Goal: Use online tool/utility: Utilize a website feature to perform a specific function

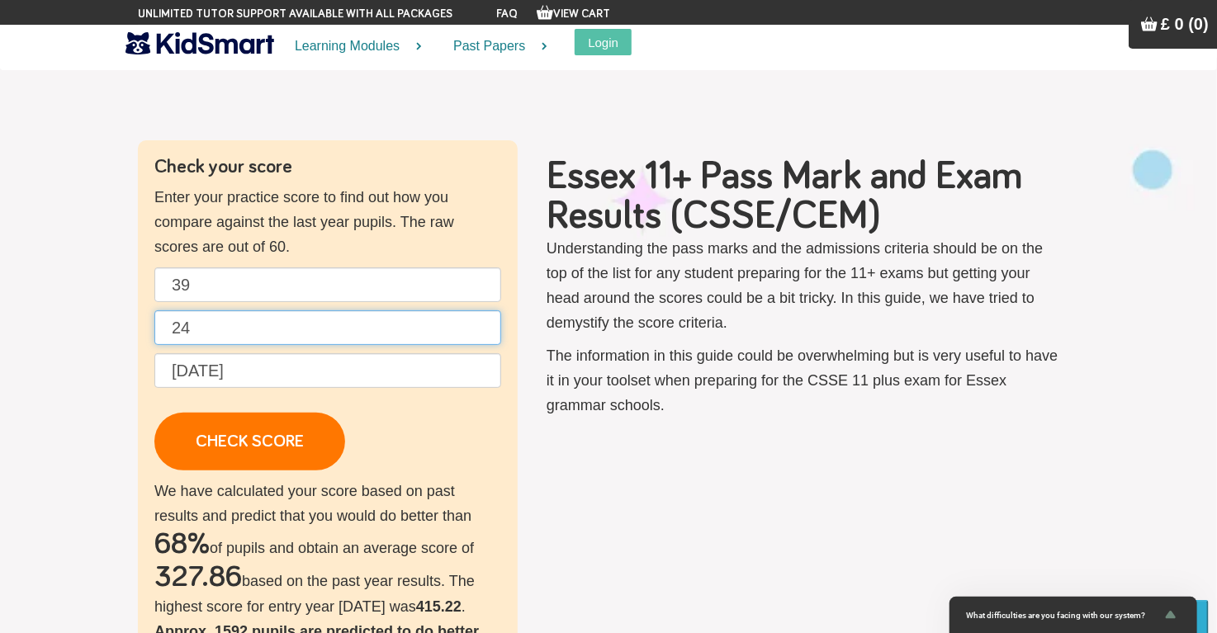
click at [199, 324] on input "24" at bounding box center [327, 327] width 347 height 35
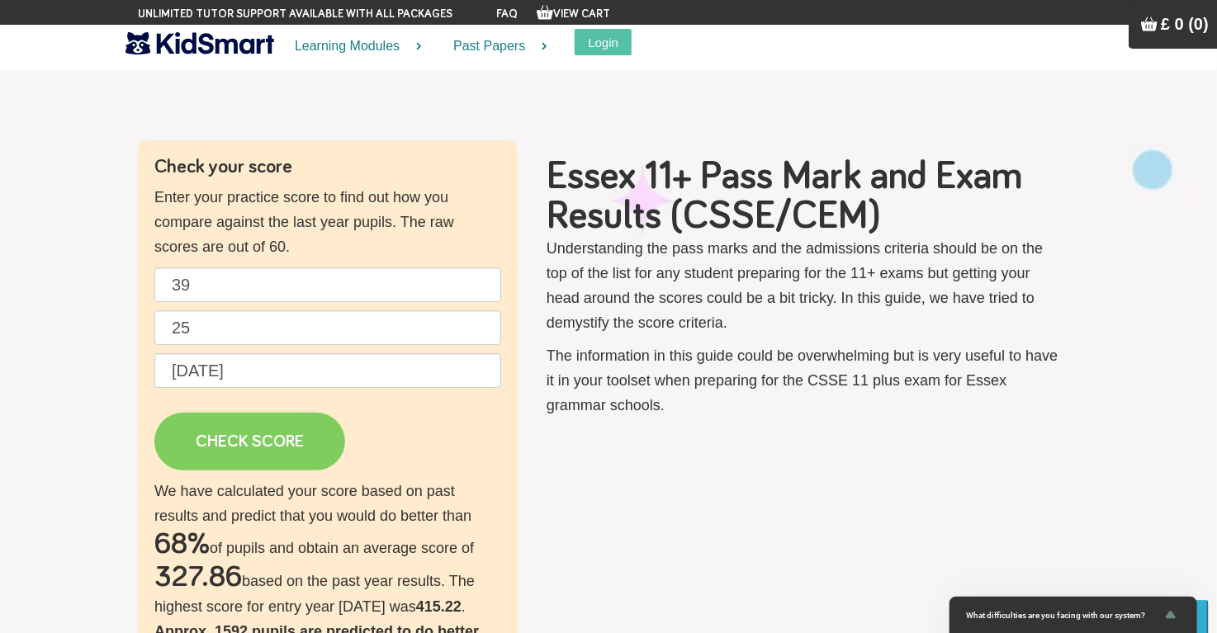
click at [253, 440] on link "CHECK SCORE" at bounding box center [249, 442] width 191 height 58
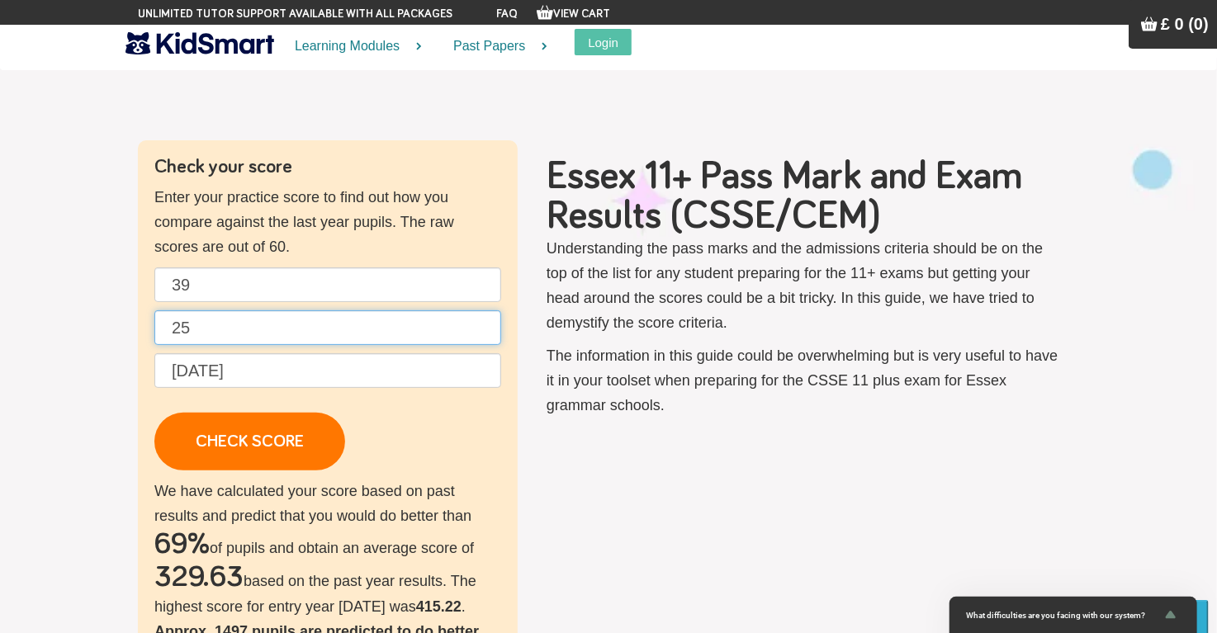
click at [206, 320] on input "25" at bounding box center [327, 327] width 347 height 35
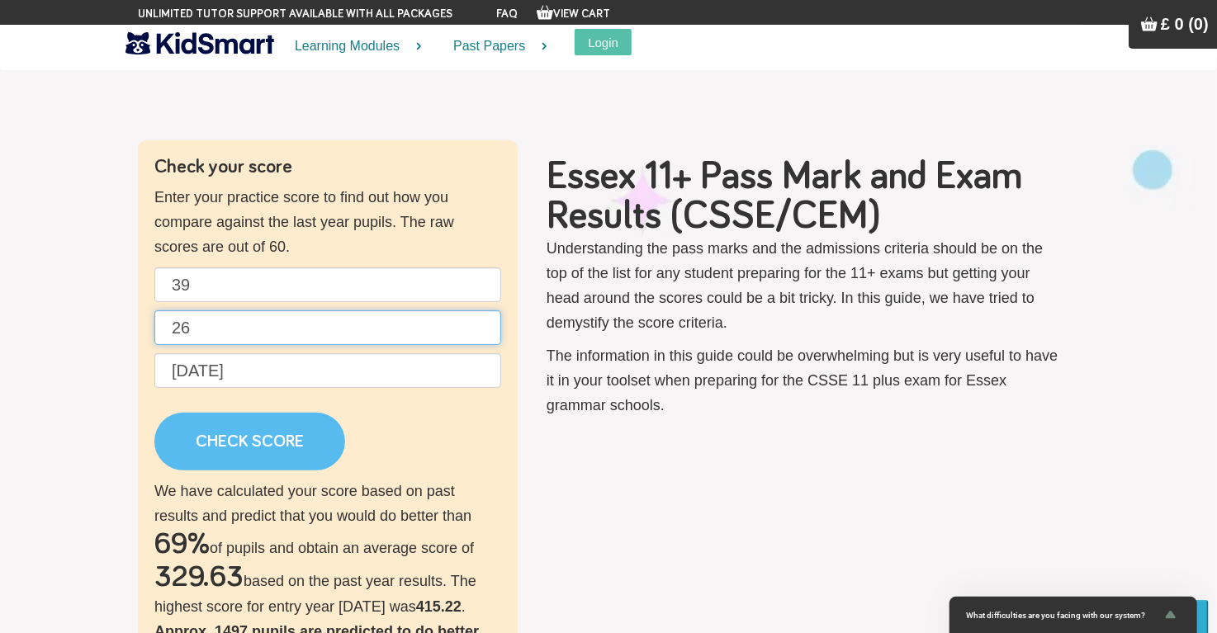
type input "26"
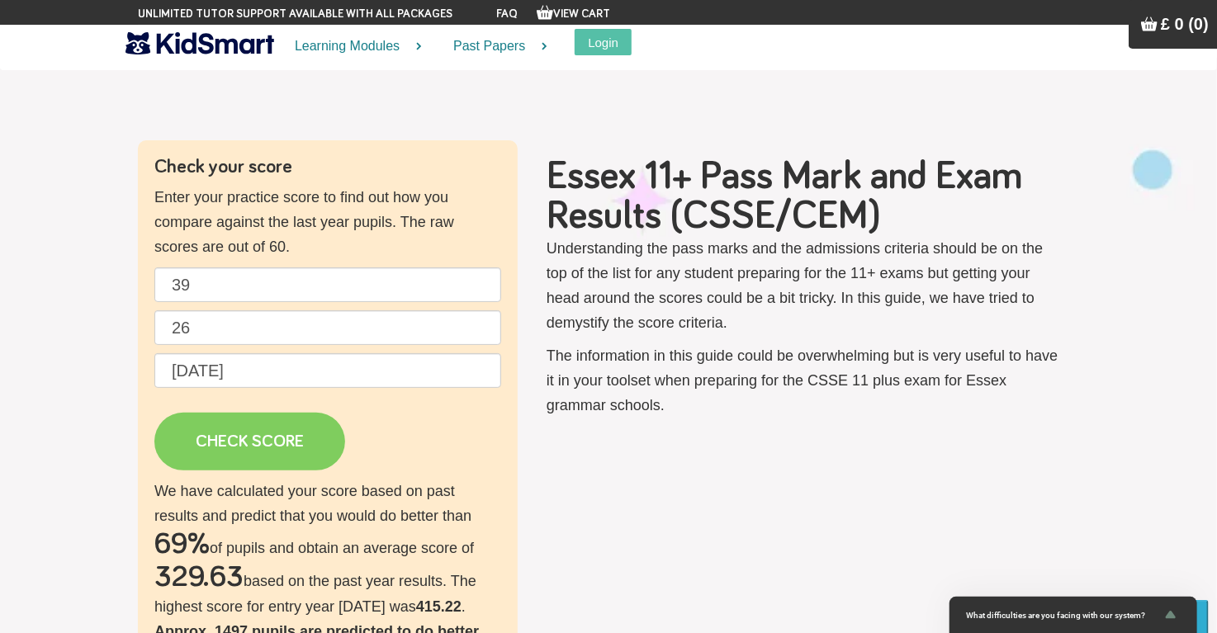
click at [243, 437] on link "CHECK SCORE" at bounding box center [249, 442] width 191 height 58
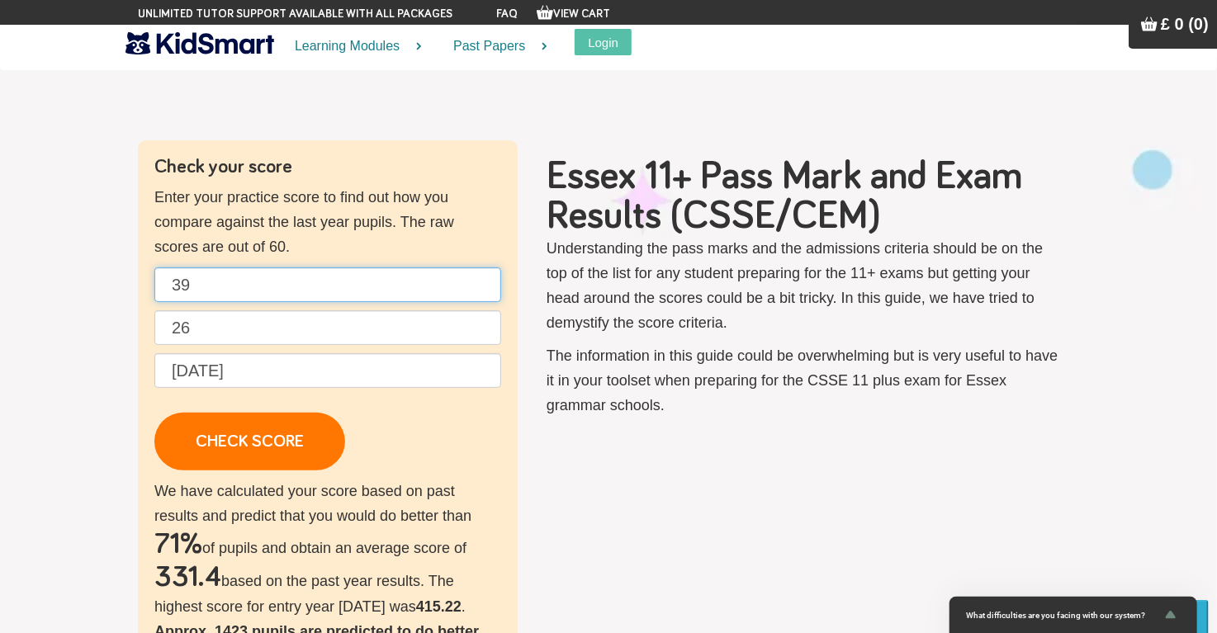
click at [185, 282] on input "39" at bounding box center [327, 284] width 347 height 35
drag, startPoint x: 193, startPoint y: 282, endPoint x: 147, endPoint y: 287, distance: 46.5
click at [147, 287] on div "Check your score Enter your practice score to find out how you compare against …" at bounding box center [328, 592] width 380 height 904
type input "44"
drag, startPoint x: 196, startPoint y: 327, endPoint x: 168, endPoint y: 327, distance: 28.1
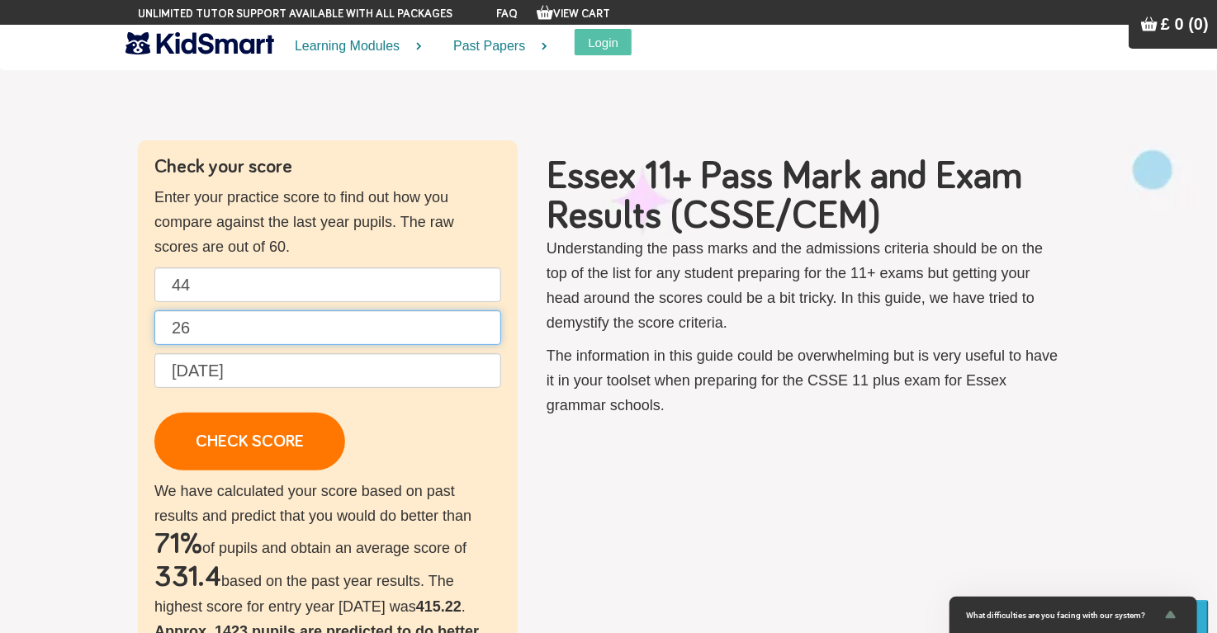
click at [168, 327] on input "26" at bounding box center [327, 327] width 347 height 35
type input "25"
click at [262, 369] on input "[DATE]" at bounding box center [327, 370] width 347 height 35
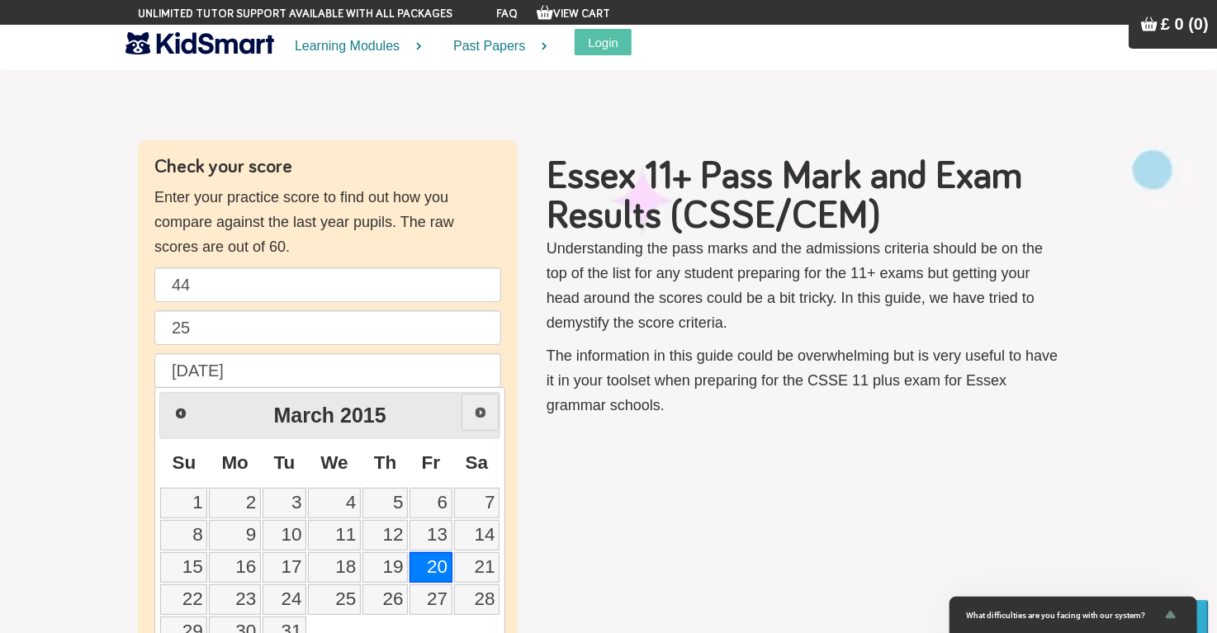
click at [472, 413] on link "Next" at bounding box center [479, 412] width 37 height 37
click at [474, 413] on span "Next" at bounding box center [480, 412] width 13 height 13
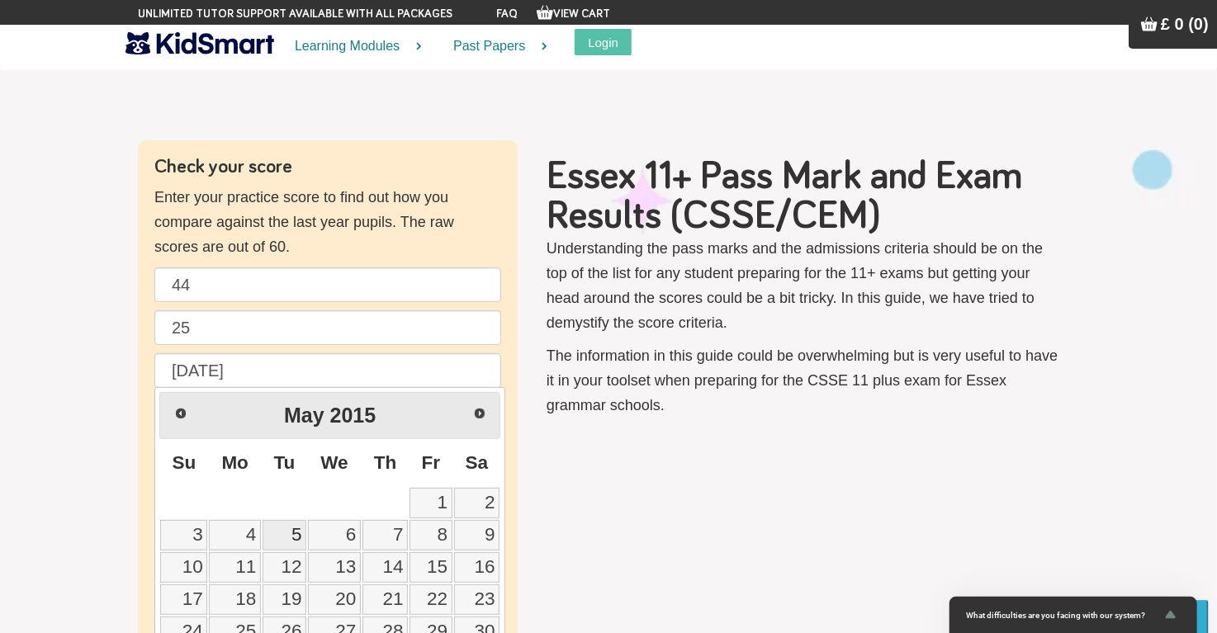
click at [291, 530] on link "5" at bounding box center [284, 535] width 44 height 31
type input "[DATE]"
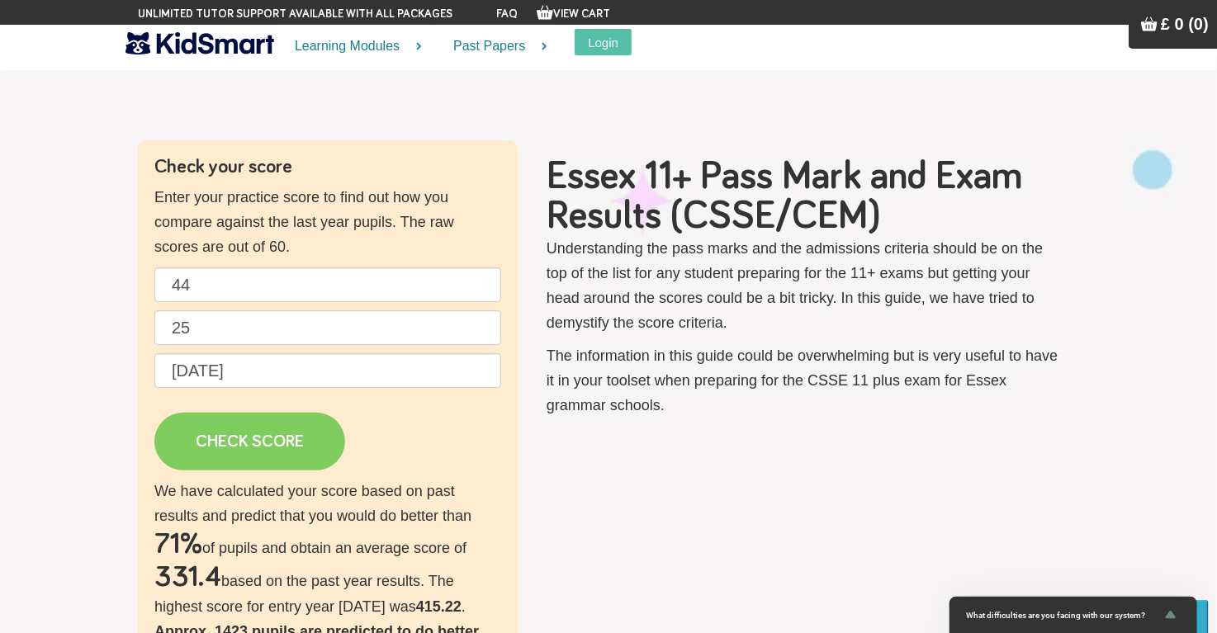
click at [261, 438] on link "CHECK SCORE" at bounding box center [249, 442] width 191 height 58
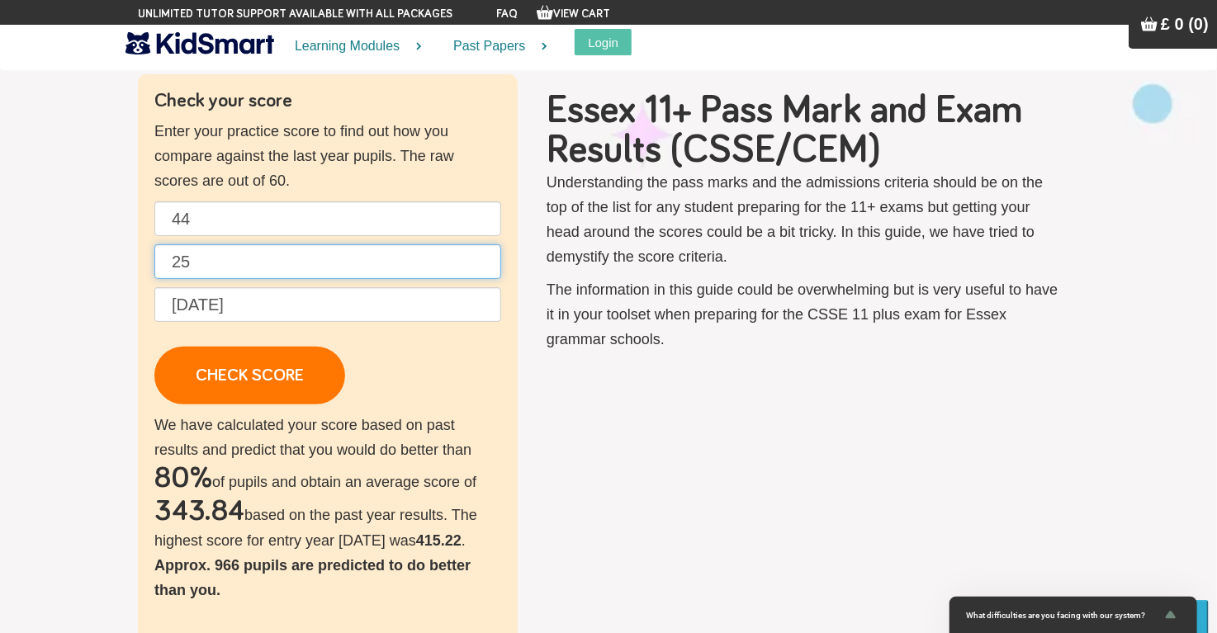
click at [186, 266] on input "25" at bounding box center [327, 261] width 347 height 35
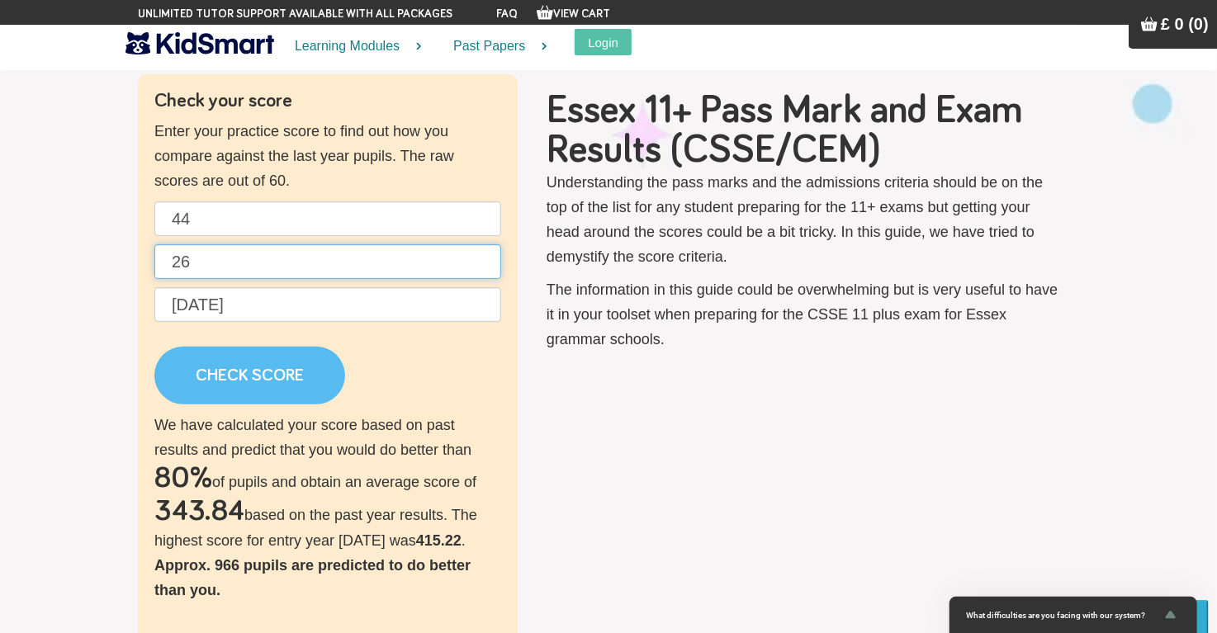
type input "26"
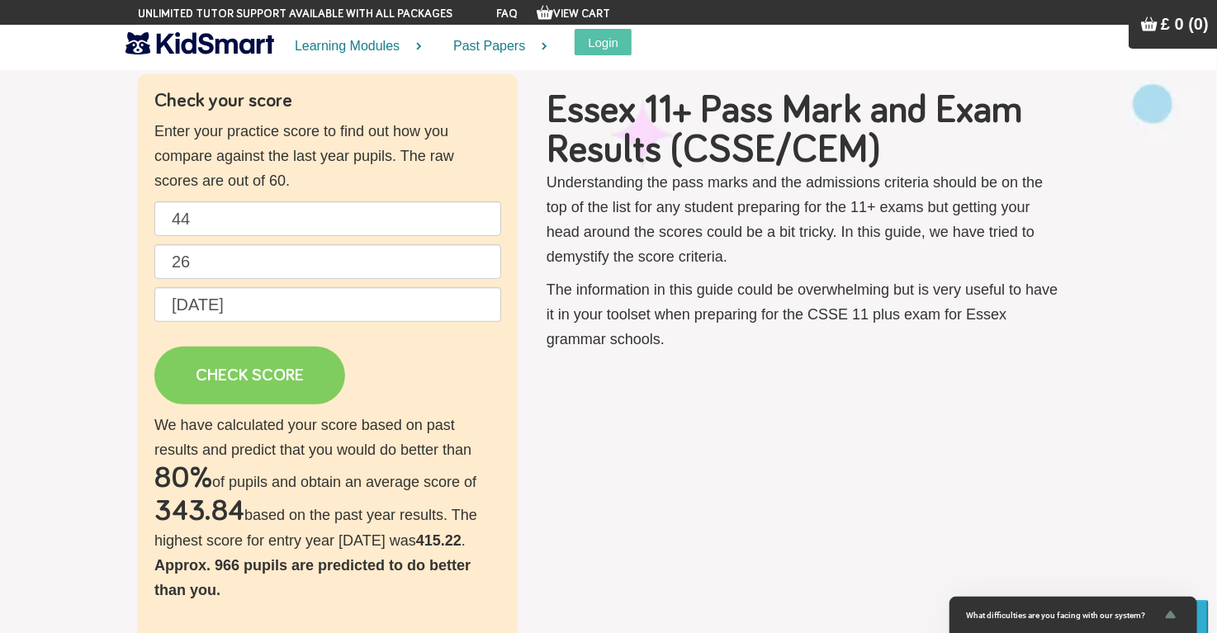
click at [220, 376] on link "CHECK SCORE" at bounding box center [249, 376] width 191 height 58
